Goal: Task Accomplishment & Management: Manage account settings

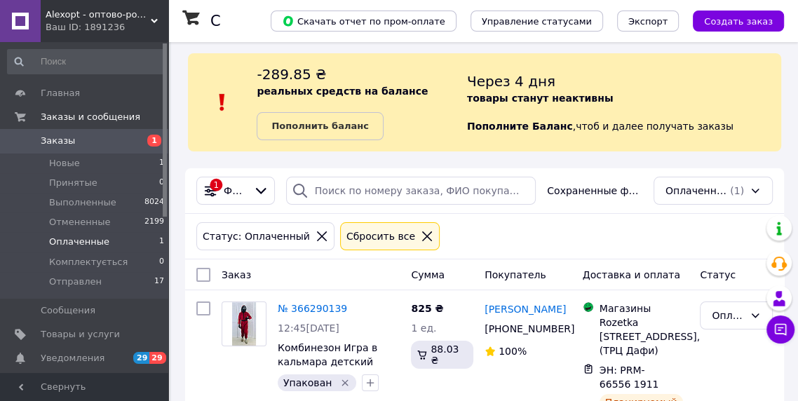
scroll to position [34, 0]
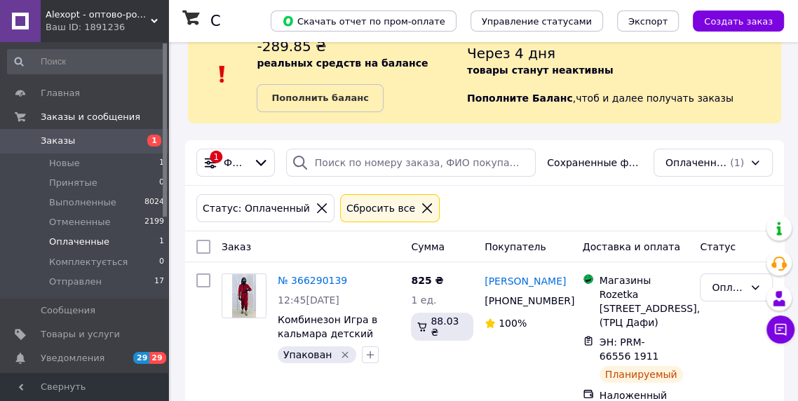
click at [146, 160] on li "Новые 1" at bounding box center [86, 164] width 172 height 20
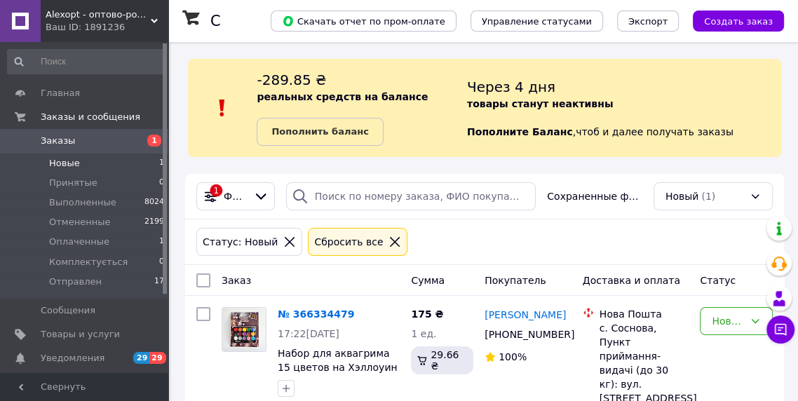
click at [720, 320] on div "Новый" at bounding box center [728, 320] width 32 height 15
click at [726, 350] on li "Принят" at bounding box center [736, 350] width 72 height 25
click at [149, 241] on li "Оплаченные 1" at bounding box center [86, 242] width 172 height 20
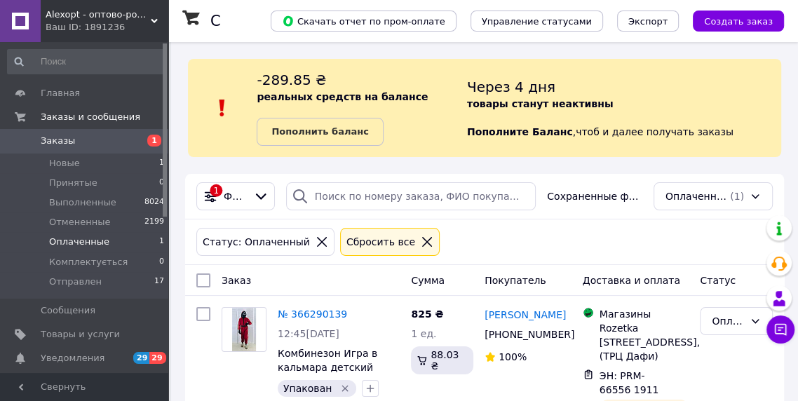
scroll to position [17, 0]
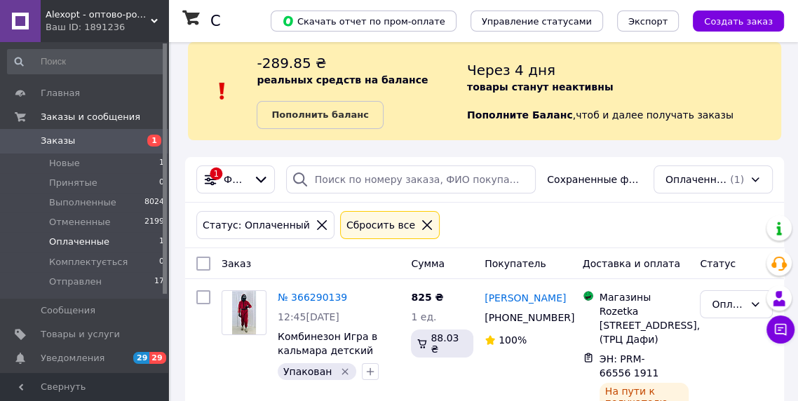
click at [673, 362] on div "ЭН: PRM-66556 1911" at bounding box center [638, 366] width 81 height 31
click at [686, 365] on icon at bounding box center [685, 365] width 11 height 11
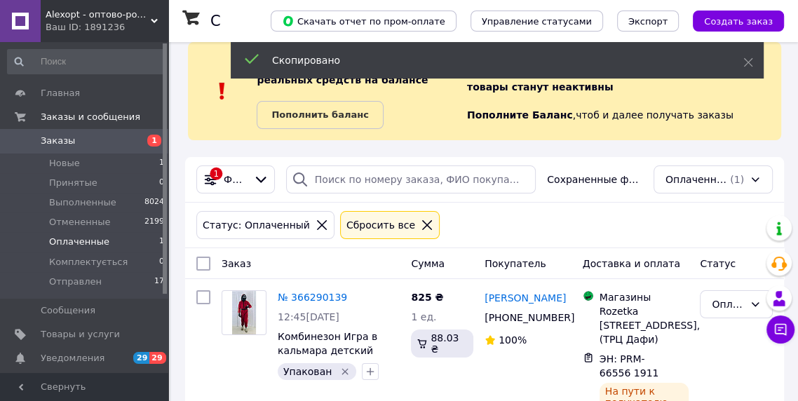
click at [522, 317] on span "[PHONE_NUMBER]" at bounding box center [529, 317] width 90 height 11
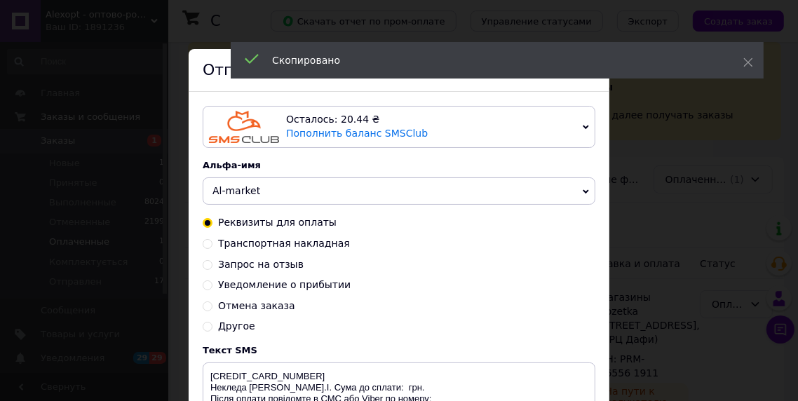
click at [386, 196] on span "Al-market" at bounding box center [399, 191] width 393 height 28
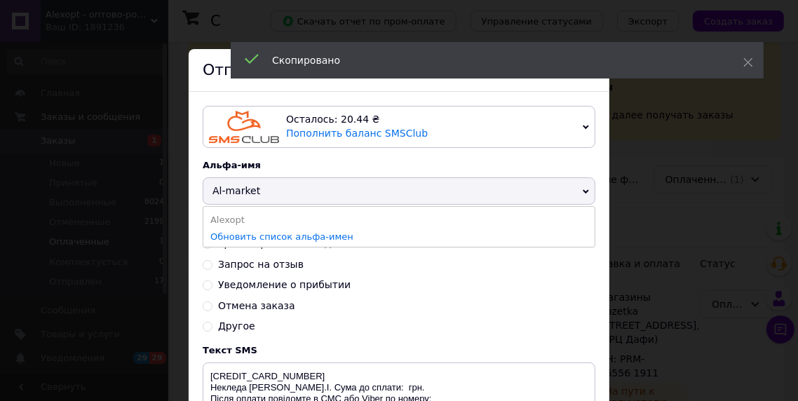
click at [342, 219] on li "Alexopt" at bounding box center [398, 220] width 391 height 20
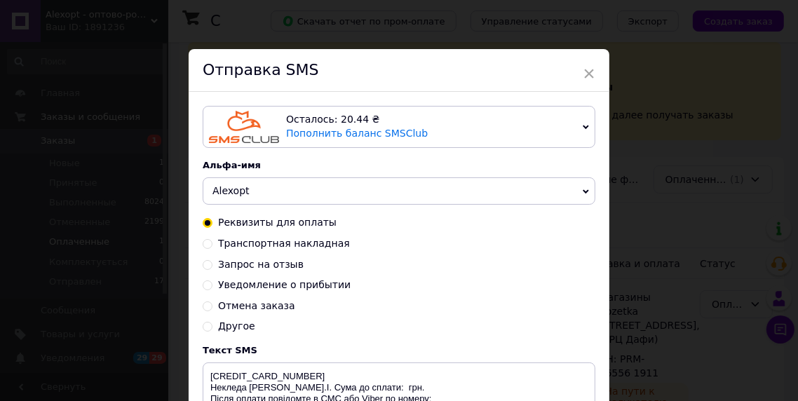
click at [307, 242] on span "Транспортная накладная" at bounding box center [284, 243] width 132 height 11
click at [212, 242] on input "Транспортная накладная" at bounding box center [208, 243] width 10 height 10
radio input "true"
radio input "false"
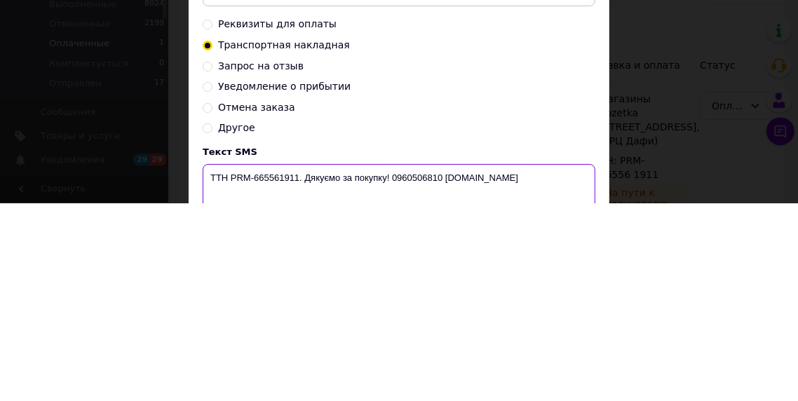
type textarea "ТТН PRM-665561911. Дякуємо за покупку! 0960506810 Alexopt.com.ua"
click at [530, 330] on div "Другое" at bounding box center [399, 327] width 393 height 14
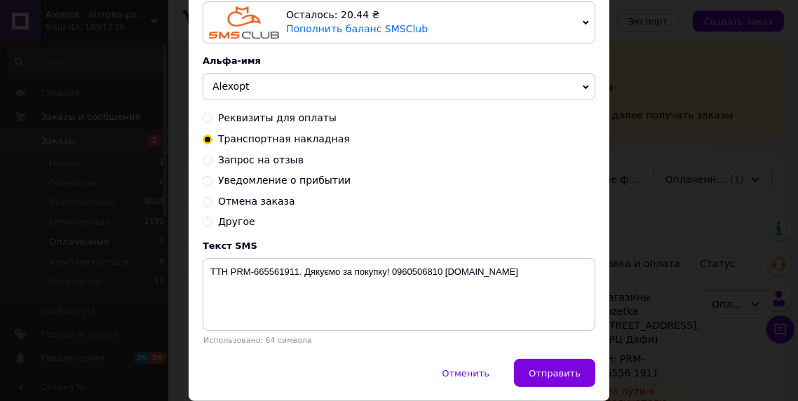
scroll to position [152, 0]
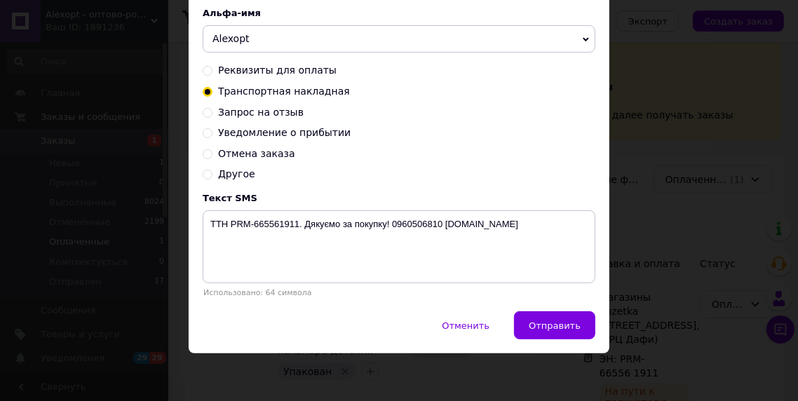
click at [567, 316] on button "Отправить" at bounding box center [554, 325] width 81 height 28
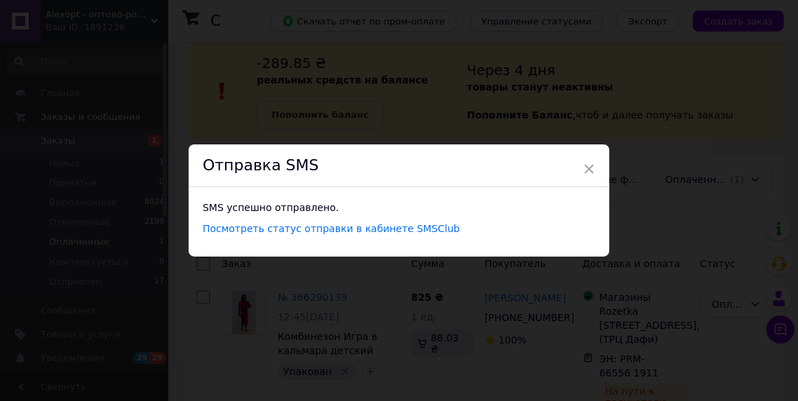
click at [583, 170] on span "×" at bounding box center [589, 169] width 13 height 24
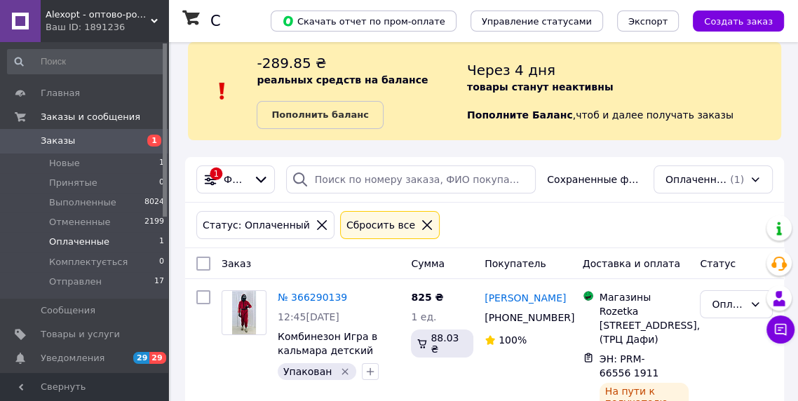
scroll to position [17, 0]
click at [728, 307] on div "Оплаченный" at bounding box center [728, 304] width 32 height 15
click at [127, 164] on li "Новые 1" at bounding box center [86, 164] width 172 height 20
